Goal: Navigation & Orientation: Find specific page/section

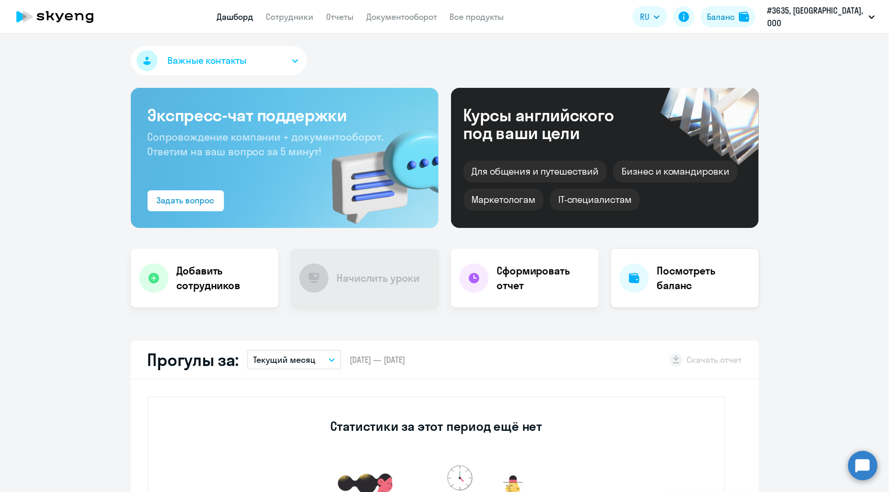
click at [695, 271] on h4 "Посмотреть баланс" at bounding box center [703, 278] width 93 height 29
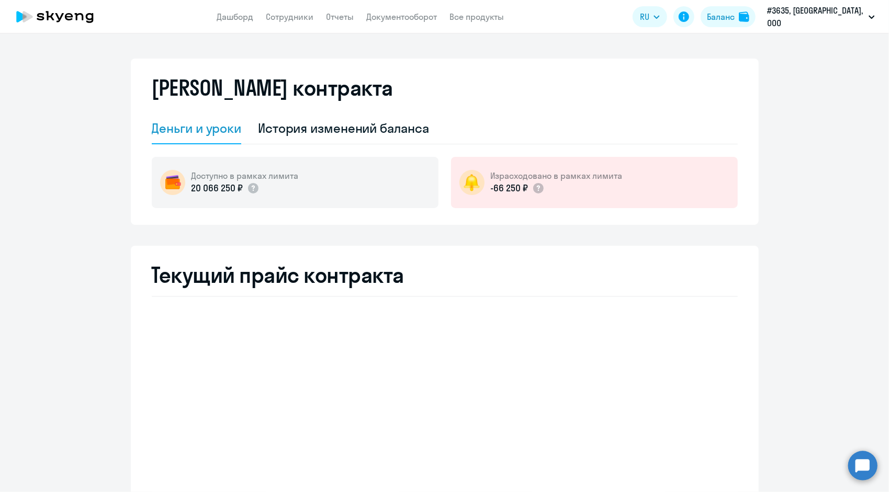
select select "english_adult_not_native_speaker"
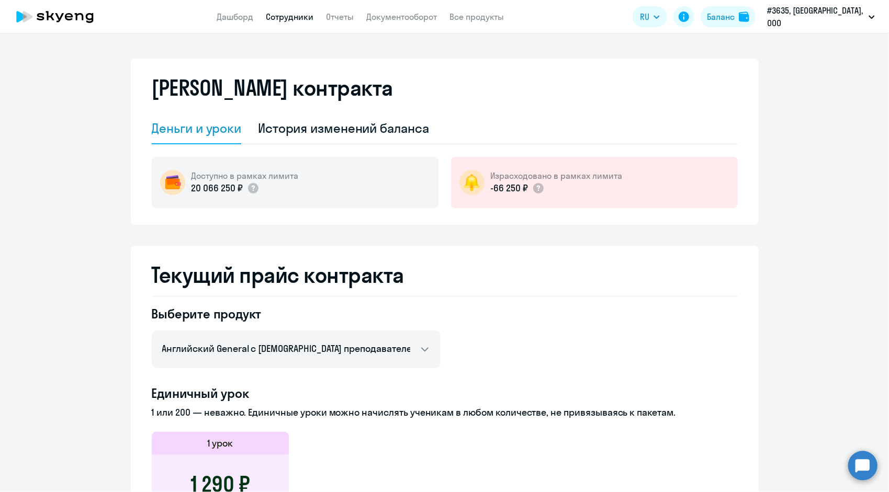
click at [299, 19] on link "Сотрудники" at bounding box center [290, 17] width 48 height 10
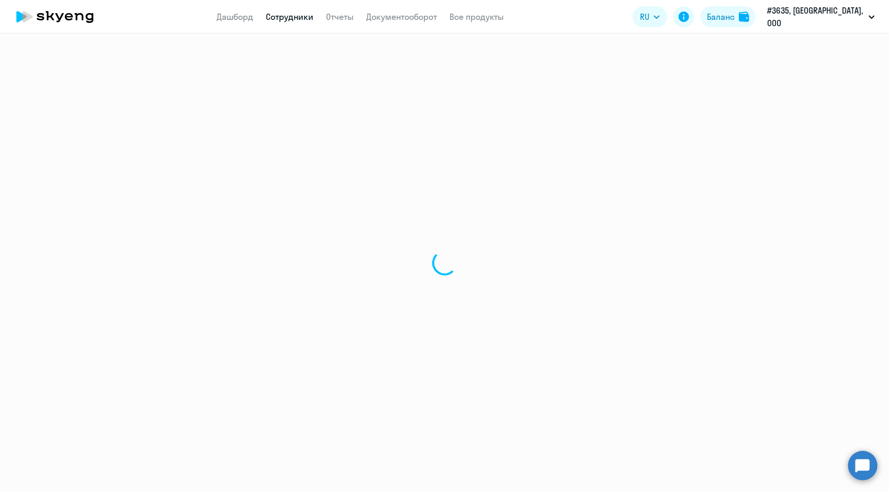
select select "30"
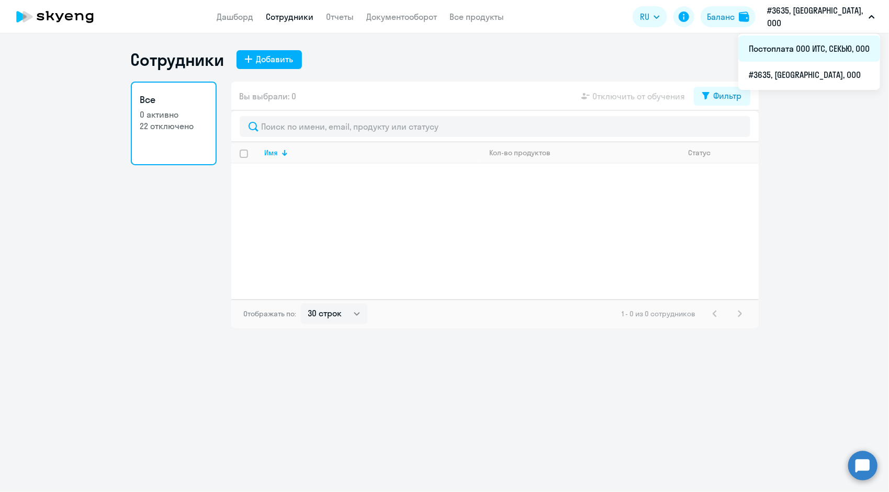
click at [845, 49] on li "Постоплата ООО ИТС, СЕКЬЮ, ООО" at bounding box center [809, 49] width 142 height 26
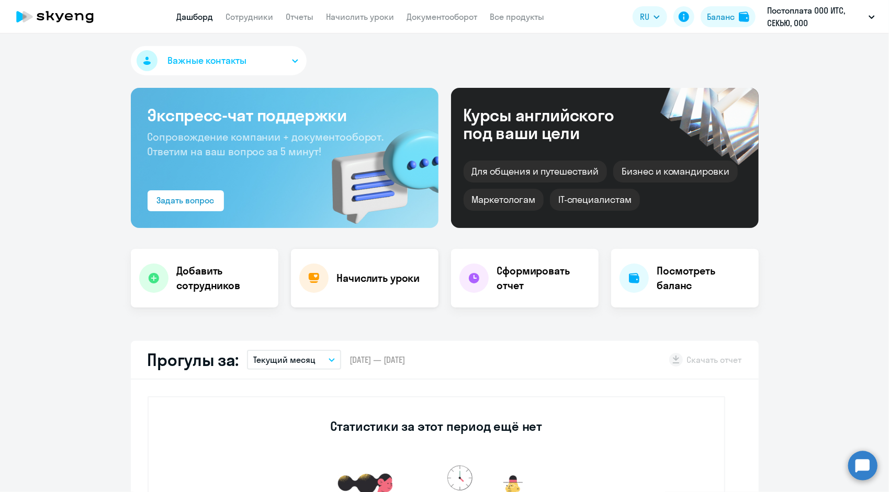
select select "30"
click at [266, 19] on link "Сотрудники" at bounding box center [250, 17] width 48 height 10
select select "30"
